Goal: Navigation & Orientation: Find specific page/section

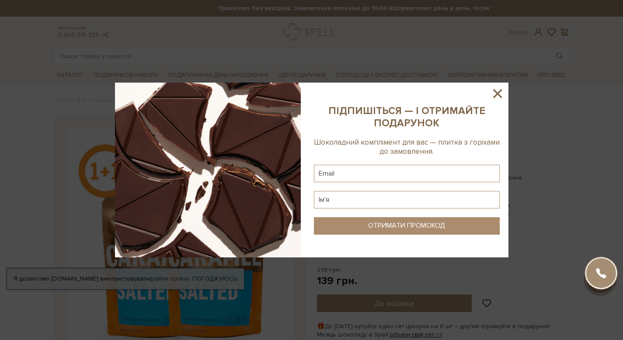
click at [498, 91] on icon at bounding box center [497, 93] width 9 height 9
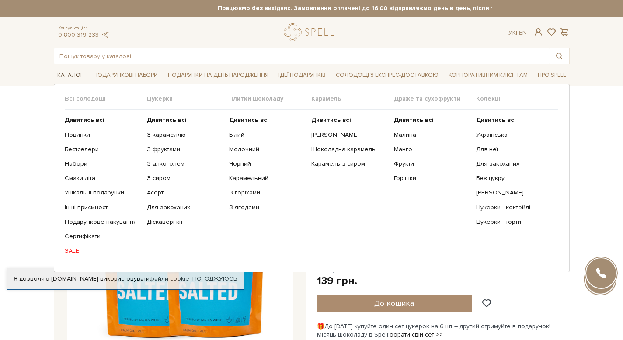
click at [70, 72] on span "Каталог" at bounding box center [70, 76] width 33 height 14
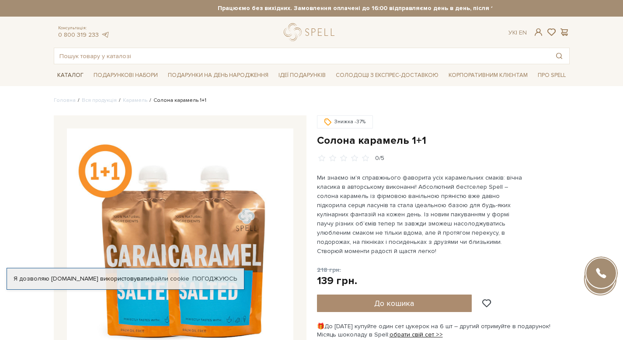
click at [71, 75] on span "Каталог" at bounding box center [70, 76] width 33 height 14
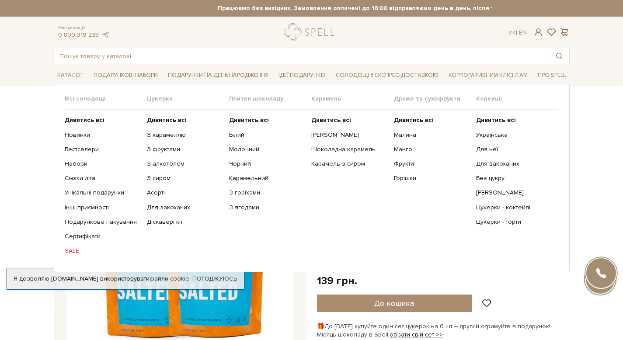
click at [160, 99] on span "Цукерки" at bounding box center [188, 99] width 82 height 8
click at [163, 135] on link "З карамеллю" at bounding box center [185, 135] width 76 height 8
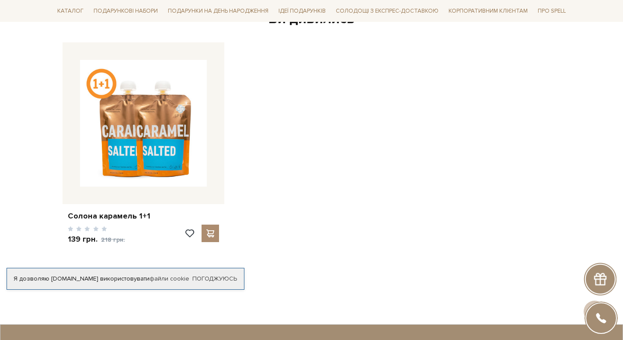
scroll to position [1099, 0]
